Goal: Find specific page/section

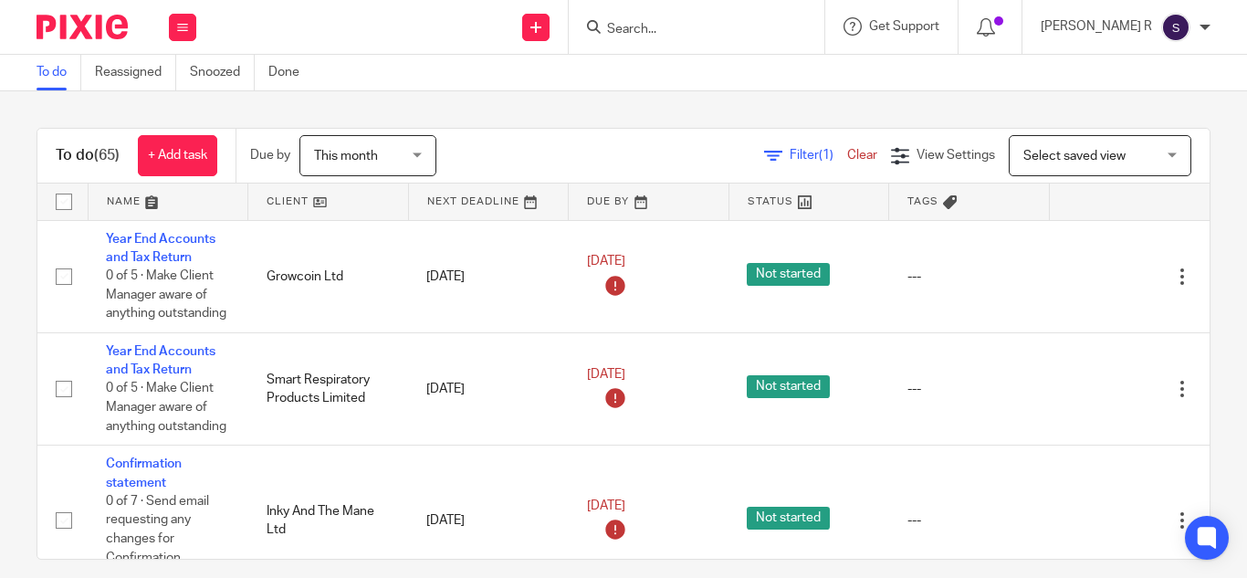
click at [689, 42] on div at bounding box center [697, 27] width 256 height 54
click at [689, 34] on input "Search" at bounding box center [687, 30] width 164 height 16
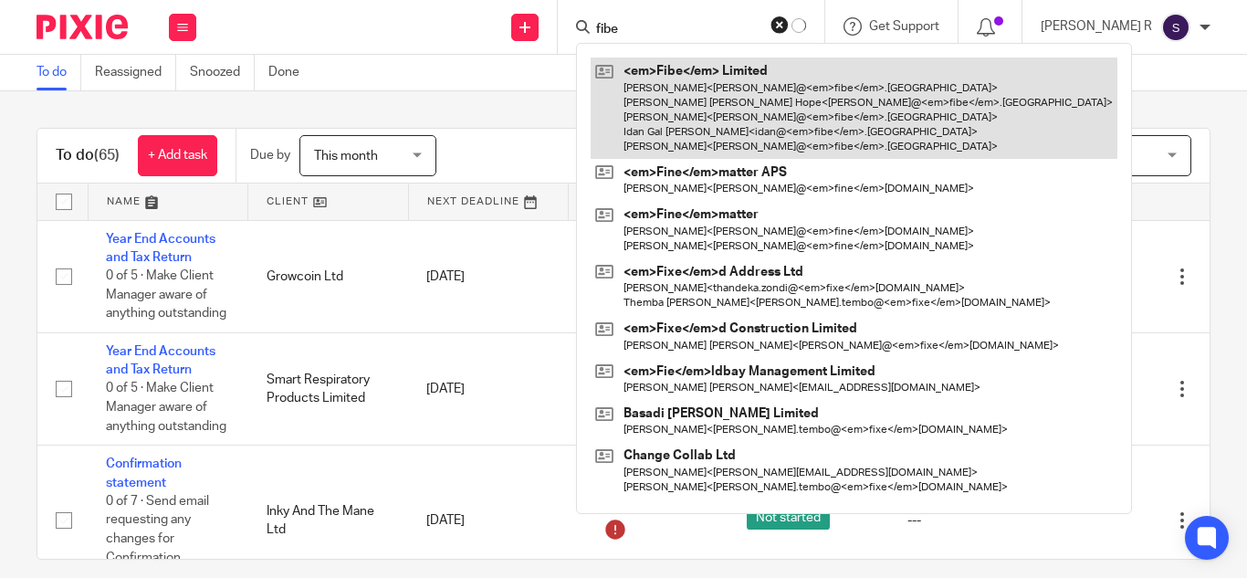
type input "fibe"
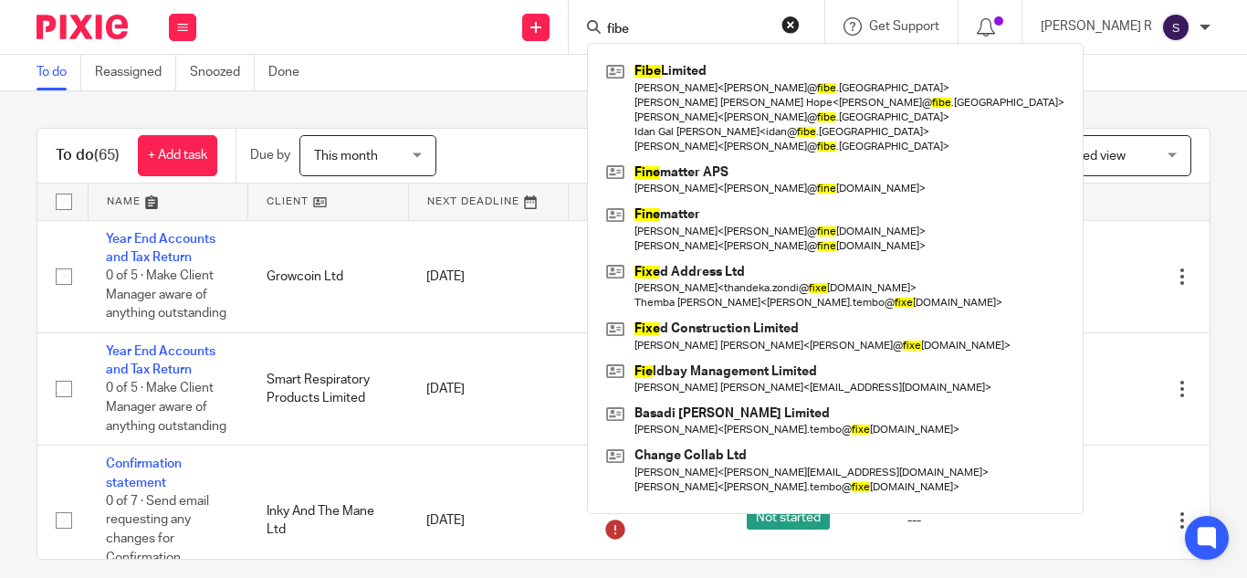
drag, startPoint x: 575, startPoint y: 129, endPoint x: 621, endPoint y: 76, distance: 69.9
click at [575, 128] on div "To do (65) + Add task Due by This month This month Today Tomorrow This week Nex…" at bounding box center [624, 344] width 1174 height 432
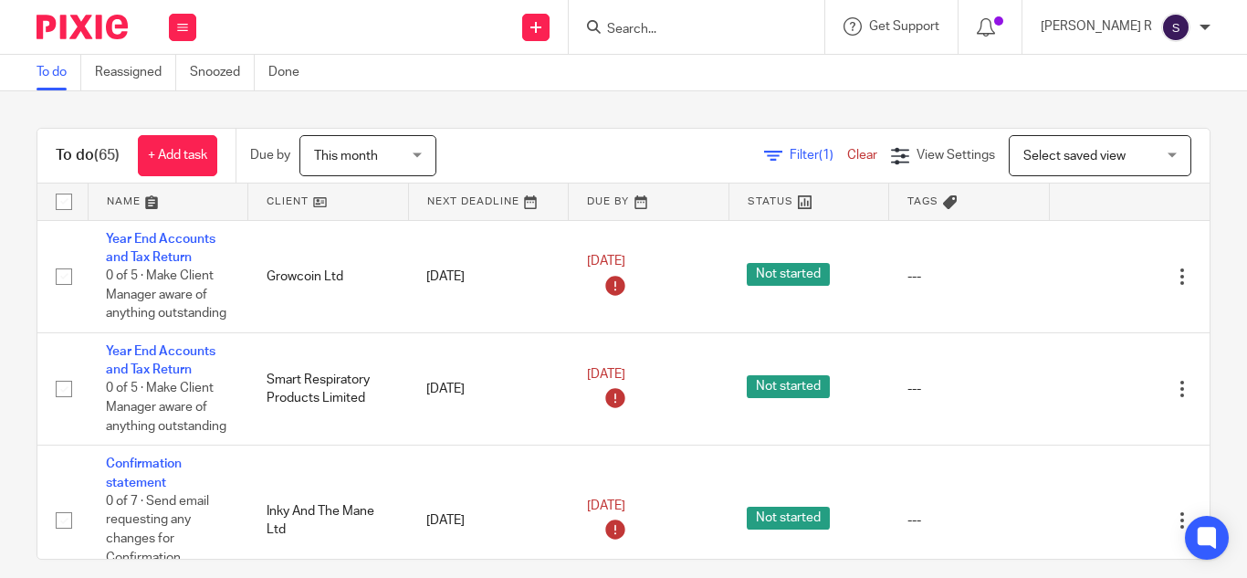
click at [709, 27] on input "Search" at bounding box center [687, 30] width 164 height 16
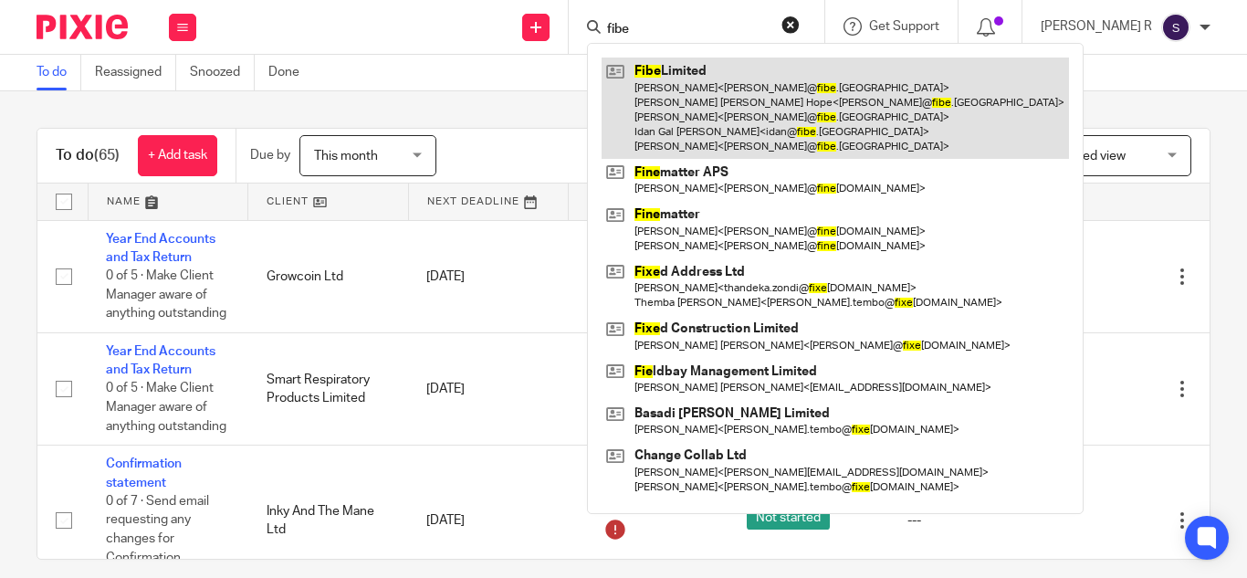
type input "fibe"
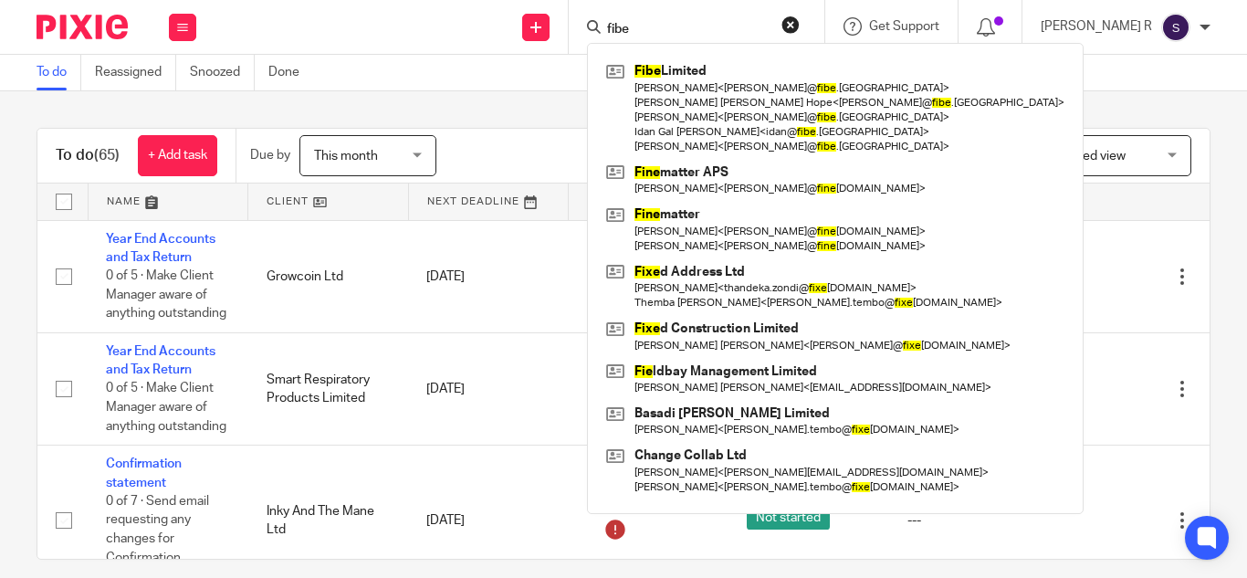
drag, startPoint x: 1070, startPoint y: 99, endPoint x: 1018, endPoint y: 51, distance: 70.4
click at [1069, 99] on div "To do (65) + Add task Due by This month This month Today Tomorrow This week Nex…" at bounding box center [623, 334] width 1247 height 487
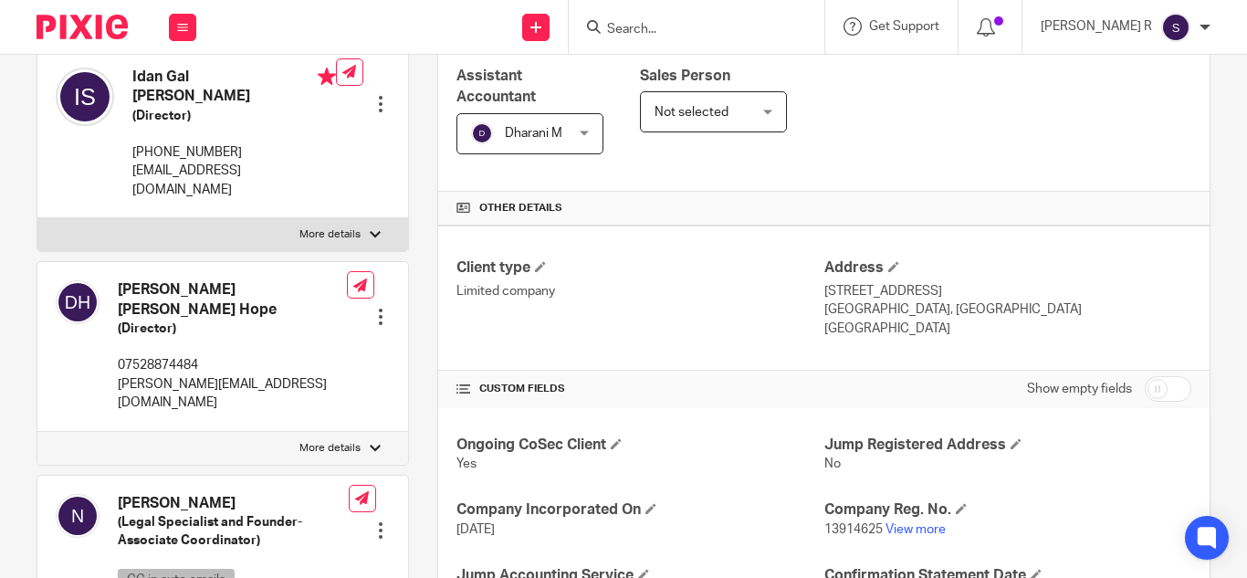
scroll to position [316, 0]
click at [911, 530] on link "View more" at bounding box center [916, 528] width 60 height 13
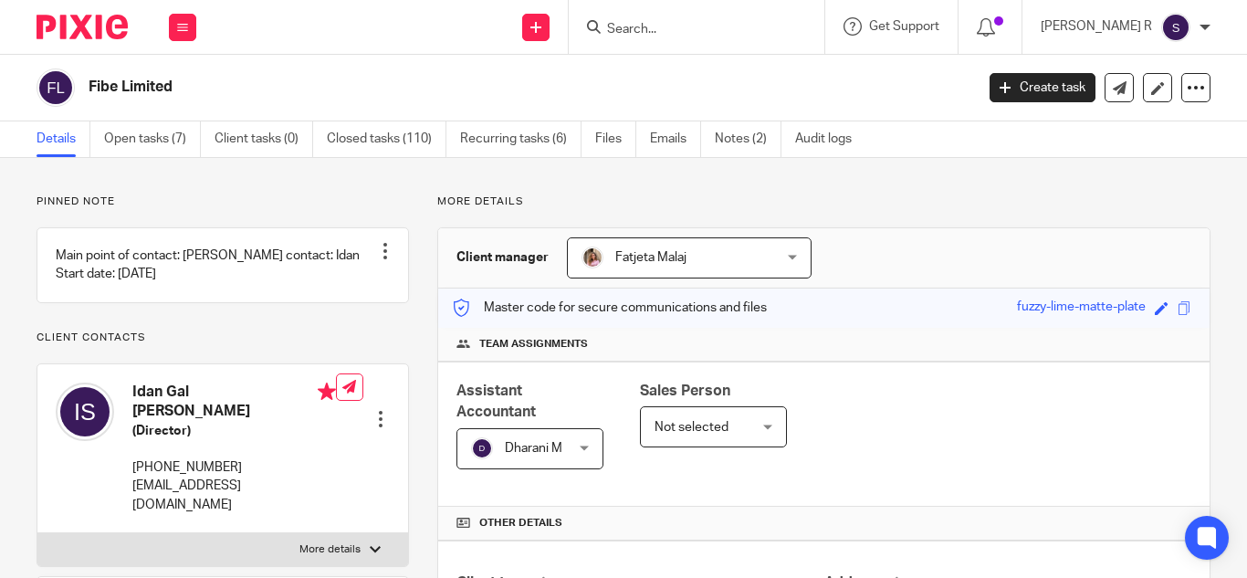
scroll to position [365, 0]
